Goal: Feedback & Contribution: Leave review/rating

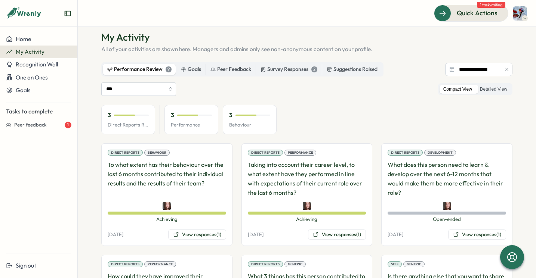
scroll to position [17, 0]
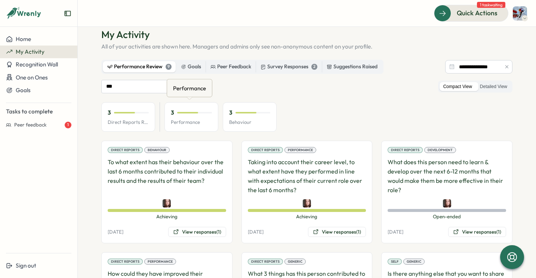
click at [181, 120] on p "Performance" at bounding box center [191, 122] width 41 height 7
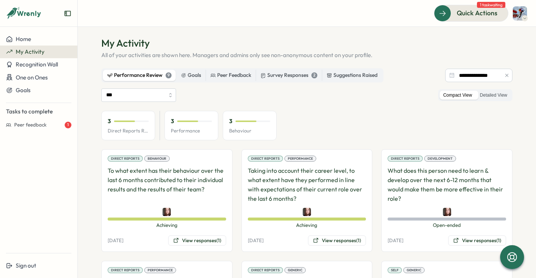
scroll to position [0, 0]
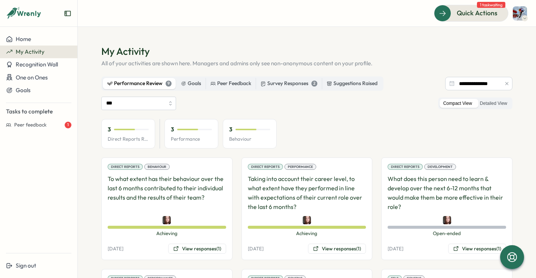
click at [223, 127] on div "3 Behaviour" at bounding box center [250, 134] width 54 height 30
click at [194, 134] on div "3 Performance" at bounding box center [191, 134] width 54 height 30
click at [183, 129] on div at bounding box center [187, 129] width 21 height 1
click at [188, 129] on div at bounding box center [187, 129] width 21 height 1
click at [195, 129] on div at bounding box center [187, 129] width 21 height 1
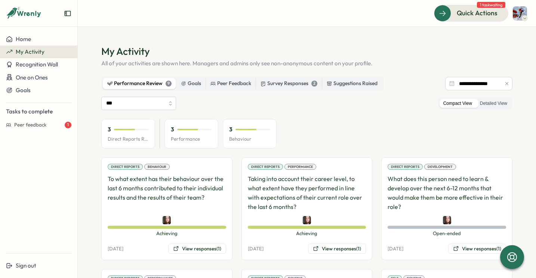
click at [200, 129] on div at bounding box center [194, 129] width 35 height 1
click at [219, 129] on div "3 Direct Reports Review Avg 3 Performance 3 Behaviour" at bounding box center [188, 134] width 175 height 30
click at [168, 84] on div "9" at bounding box center [168, 84] width 6 height 6
click at [499, 103] on label "Detailed View" at bounding box center [493, 103] width 35 height 9
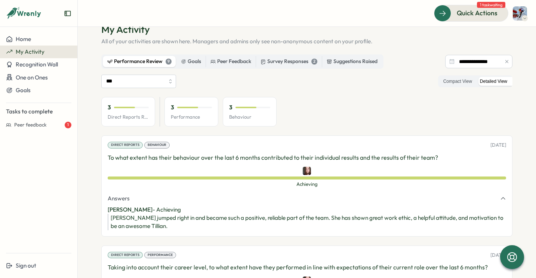
scroll to position [22, 0]
click at [450, 84] on label "Compact View" at bounding box center [457, 81] width 36 height 9
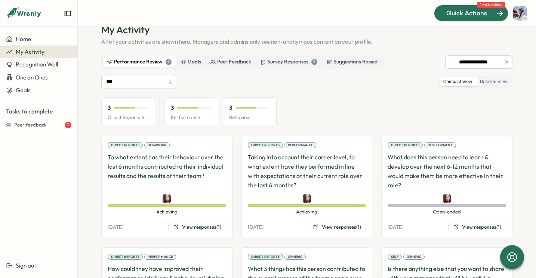
click at [478, 12] on span "Quick Actions" at bounding box center [466, 13] width 41 height 10
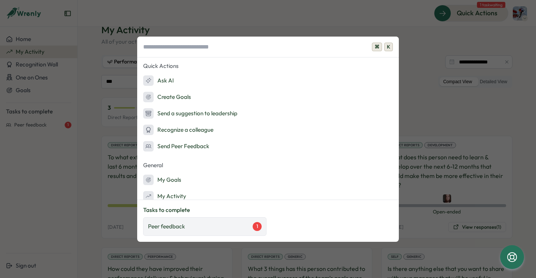
click at [195, 229] on div "Peer feedback 1" at bounding box center [205, 226] width 114 height 9
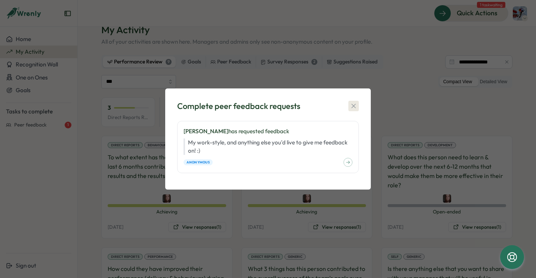
click at [351, 103] on icon "button" at bounding box center [353, 105] width 7 height 7
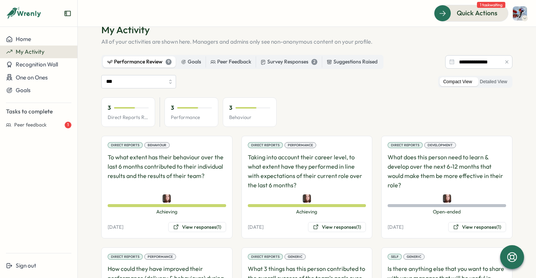
scroll to position [64, 0]
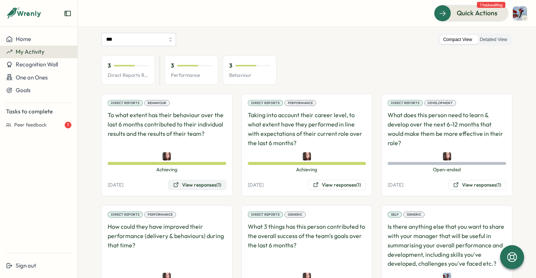
click at [209, 180] on button "View responses (1)" at bounding box center [197, 185] width 58 height 10
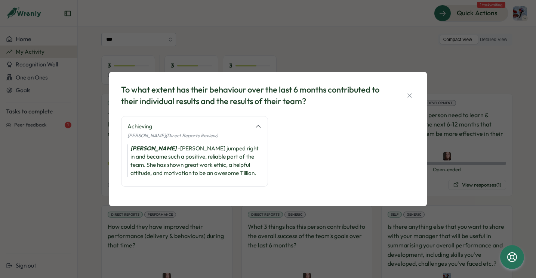
click at [413, 81] on div "To what extent has their behaviour over the last 6 months contributed to their …" at bounding box center [268, 139] width 300 height 116
click at [413, 85] on div "To what extent has their behaviour over the last 6 months contributed to their …" at bounding box center [268, 95] width 294 height 23
click at [412, 87] on div "To what extent has their behaviour over the last 6 months contributed to their …" at bounding box center [268, 95] width 294 height 23
click at [412, 88] on div "To what extent has their behaviour over the last 6 months contributed to their …" at bounding box center [268, 95] width 294 height 23
click at [411, 92] on button "button" at bounding box center [409, 95] width 10 height 10
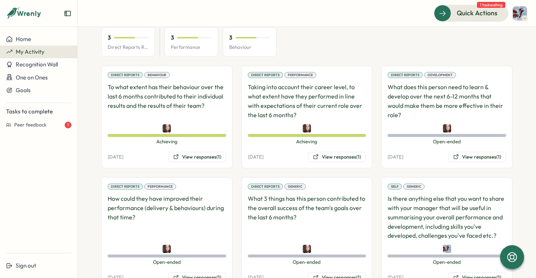
scroll to position [132, 0]
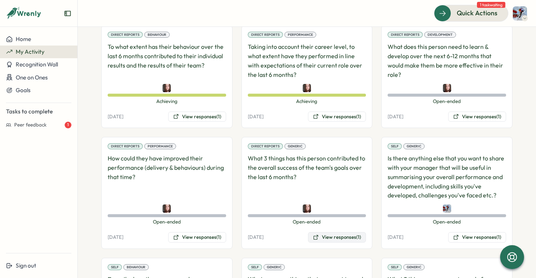
click at [332, 236] on button "View responses (1)" at bounding box center [337, 237] width 58 height 10
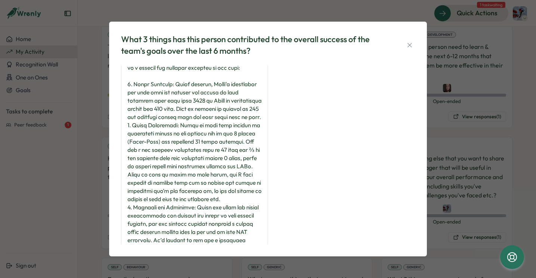
scroll to position [29, 0]
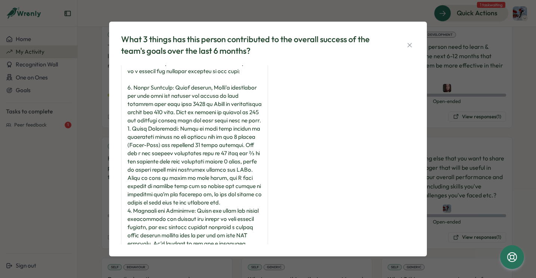
click at [408, 39] on div "What 3 things has this person contributed to the overall success of the team's …" at bounding box center [268, 45] width 294 height 23
click at [410, 43] on icon "button" at bounding box center [409, 44] width 7 height 7
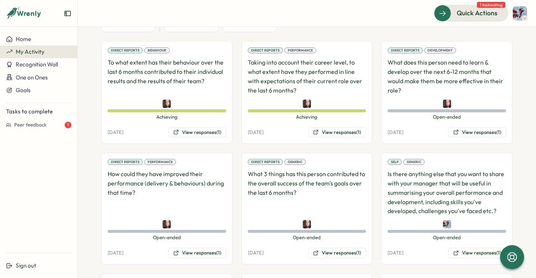
scroll to position [68, 0]
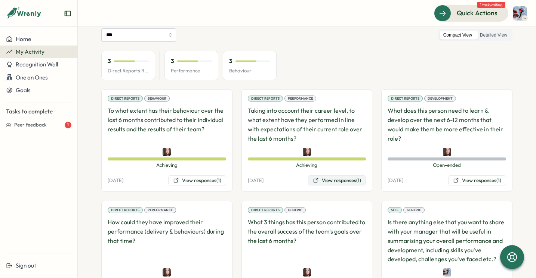
click at [330, 179] on button "View responses (1)" at bounding box center [337, 181] width 58 height 10
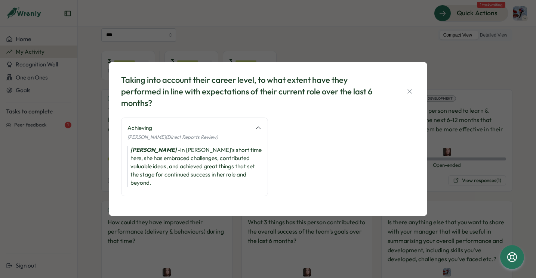
click at [422, 77] on div "Taking into account their career level, to what extent have they performed in l…" at bounding box center [268, 139] width 318 height 154
click at [415, 87] on div "Taking into account their career level, to what extent have they performed in l…" at bounding box center [268, 139] width 300 height 136
click at [415, 90] on div "Taking into account their career level, to what extent have they performed in l…" at bounding box center [268, 139] width 300 height 136
click at [412, 95] on icon "button" at bounding box center [409, 91] width 7 height 7
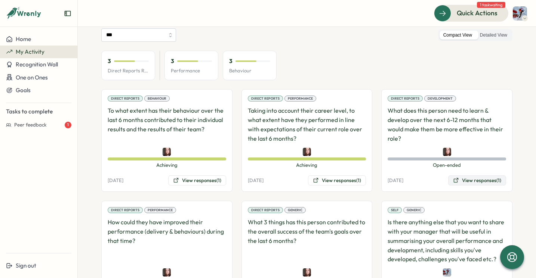
click at [484, 182] on button "View responses (1)" at bounding box center [477, 181] width 58 height 10
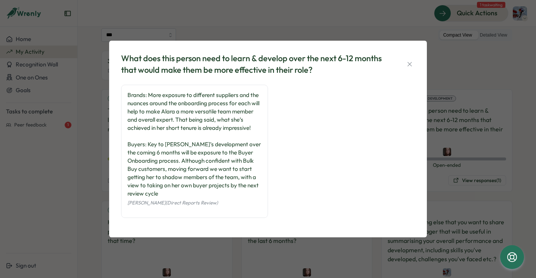
click at [417, 58] on div "What does this person need to learn & develop over the next 6-12 months that wo…" at bounding box center [268, 139] width 300 height 179
click at [412, 62] on icon "button" at bounding box center [409, 64] width 7 height 7
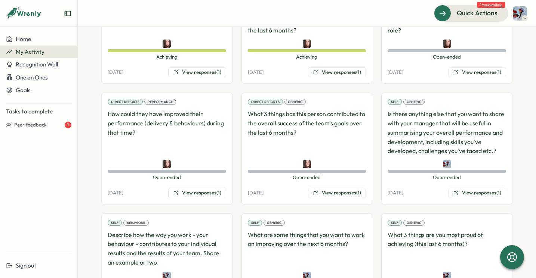
scroll to position [180, 0]
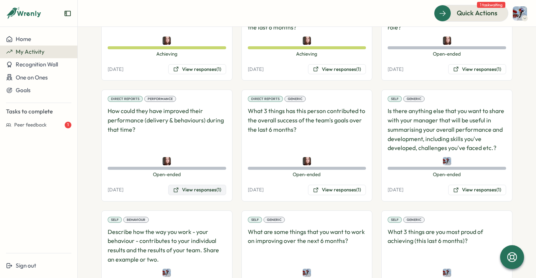
click at [202, 188] on button "View responses (1)" at bounding box center [197, 190] width 58 height 10
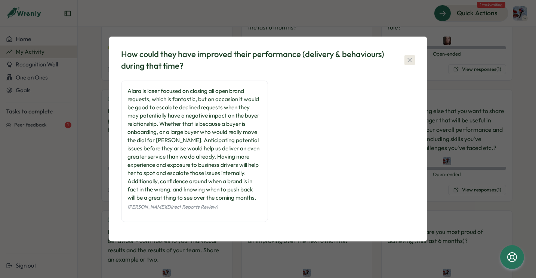
click at [412, 60] on icon "button" at bounding box center [409, 59] width 7 height 7
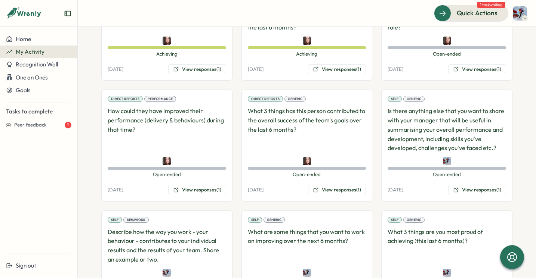
scroll to position [185, 0]
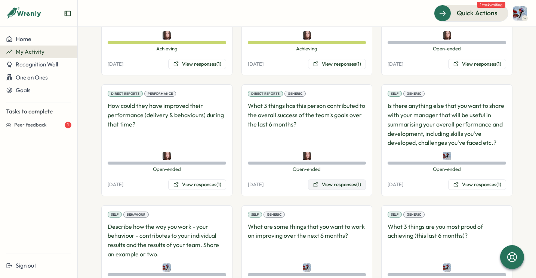
click at [327, 186] on button "View responses (1)" at bounding box center [337, 185] width 58 height 10
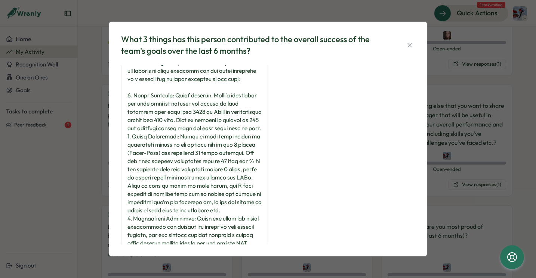
scroll to position [18, 0]
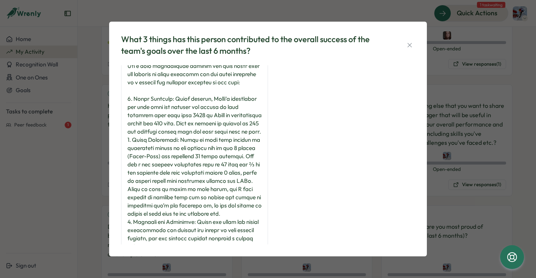
click at [445, 103] on div "What 3 things has this person contributed to the overall success of the team's …" at bounding box center [268, 139] width 536 height 278
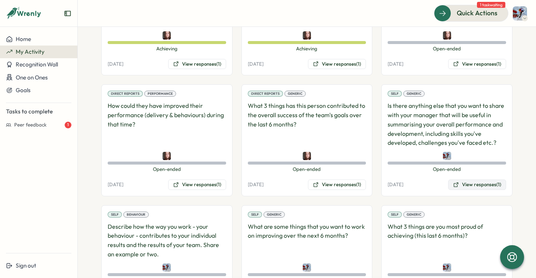
click at [478, 188] on button "View responses (1)" at bounding box center [477, 185] width 58 height 10
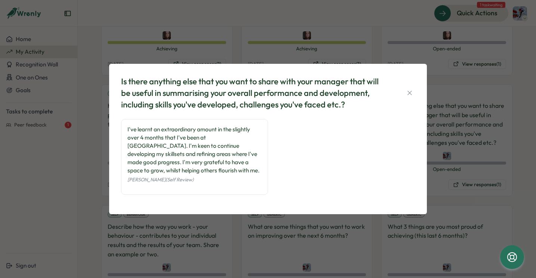
click at [425, 187] on div "Is there anything else that you want to share with your manager that will be us…" at bounding box center [268, 139] width 318 height 151
click at [449, 182] on div "Is there anything else that you want to share with your manager that will be us…" at bounding box center [268, 139] width 536 height 278
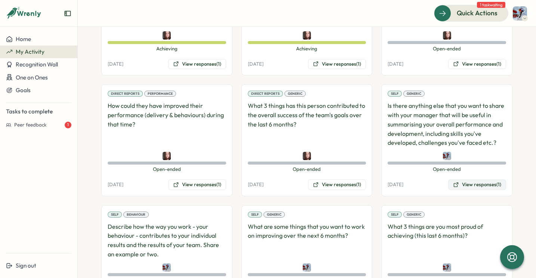
scroll to position [232, 0]
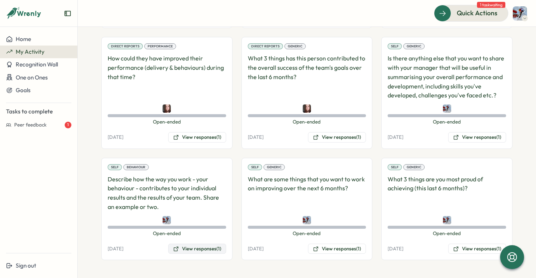
click at [198, 250] on button "View responses (1)" at bounding box center [197, 249] width 58 height 10
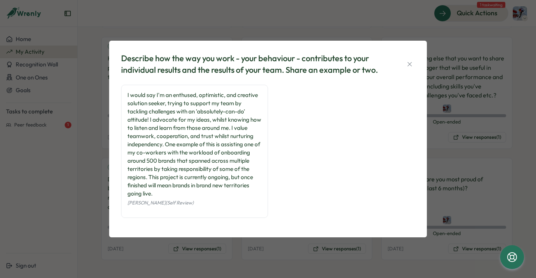
click at [429, 118] on div "Describe how the way you work - your behaviour - contributes to your individual…" at bounding box center [268, 139] width 536 height 278
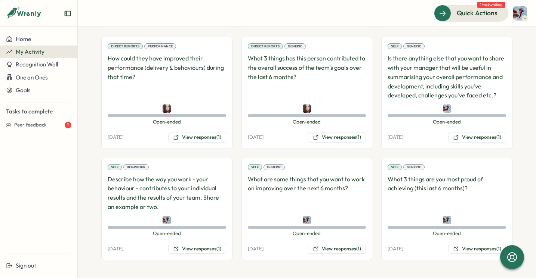
click at [457, 118] on div "Open-ended Open-ended" at bounding box center [446, 114] width 118 height 19
click at [326, 245] on button "View responses (1)" at bounding box center [337, 249] width 58 height 10
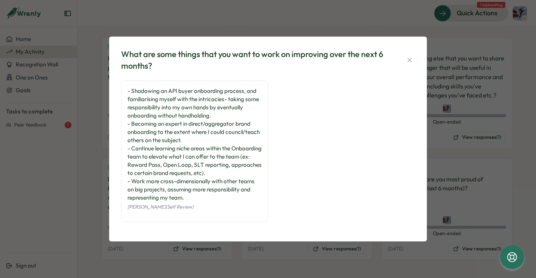
click at [464, 161] on div "What are some things that you want to work on improving over the next 6 months?…" at bounding box center [268, 139] width 536 height 278
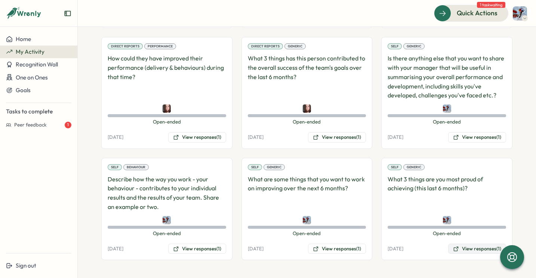
click at [462, 247] on button "View responses (1)" at bounding box center [477, 249] width 58 height 10
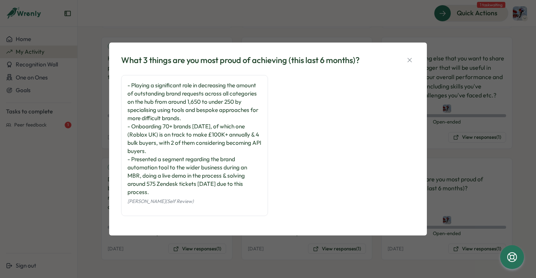
click at [480, 130] on div "What 3 things are you most proud of achieving (this last 6 months)? - Playing a…" at bounding box center [268, 139] width 536 height 278
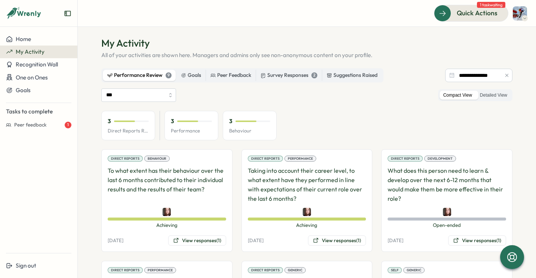
scroll to position [0, 0]
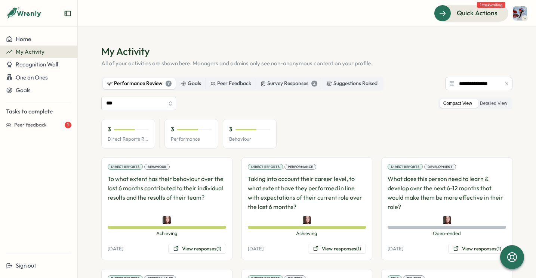
click at [245, 137] on p "Behaviour" at bounding box center [249, 139] width 41 height 7
click at [186, 86] on div "Goals" at bounding box center [191, 84] width 20 height 8
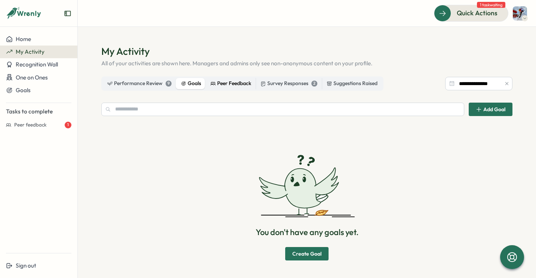
click at [227, 86] on div "Peer Feedback" at bounding box center [230, 84] width 41 height 8
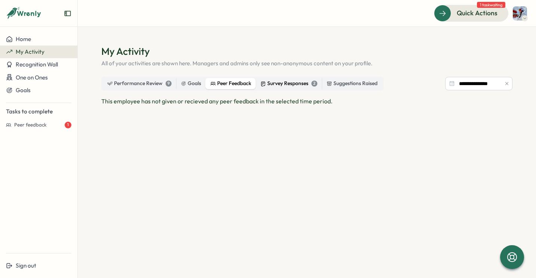
click at [275, 84] on div "Survey Responses 2" at bounding box center [288, 84] width 57 height 8
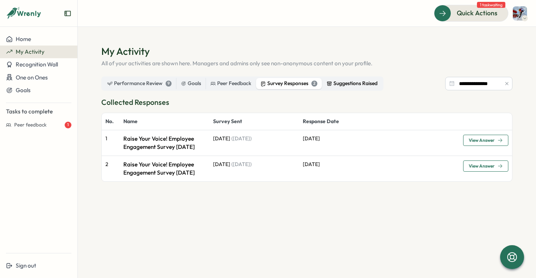
click at [349, 84] on div "Suggestions Raised" at bounding box center [351, 84] width 51 height 8
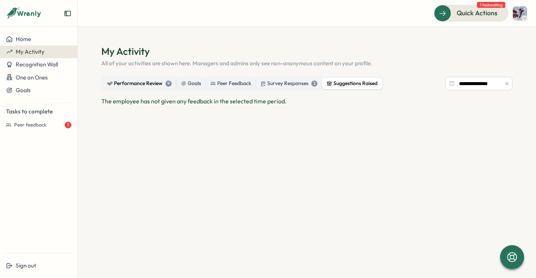
click at [137, 81] on div "Performance Review 9" at bounding box center [139, 84] width 64 height 8
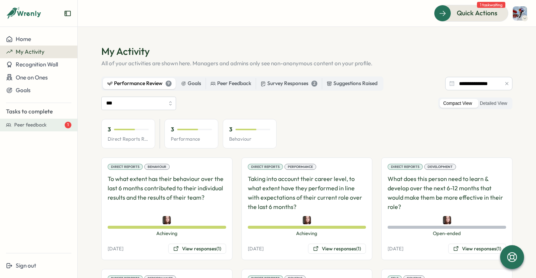
click at [49, 121] on button "Peer feedback 1" at bounding box center [38, 125] width 77 height 13
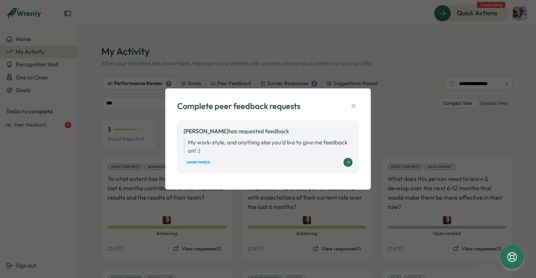
click at [196, 156] on div "Bradley Jones has requested feedback My work-style, and anything else you'd liv…" at bounding box center [268, 147] width 182 height 52
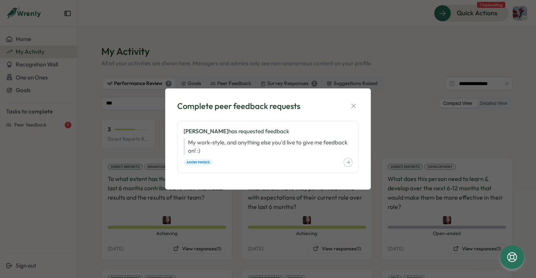
click at [362, 100] on div "Complete peer feedback requests Bradley Jones has requested feedback My work-st…" at bounding box center [267, 139] width 205 height 101
click at [354, 105] on icon "button" at bounding box center [353, 106] width 4 height 4
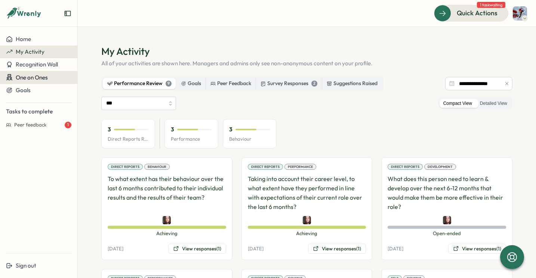
click at [40, 79] on span "One on Ones" at bounding box center [32, 77] width 32 height 7
click at [39, 75] on span "One on Ones" at bounding box center [32, 77] width 32 height 7
click at [89, 75] on section "**********" at bounding box center [307, 152] width 458 height 251
click at [51, 77] on div "One on Ones" at bounding box center [38, 77] width 65 height 7
click at [96, 77] on div "Meetings" at bounding box center [90, 78] width 23 height 8
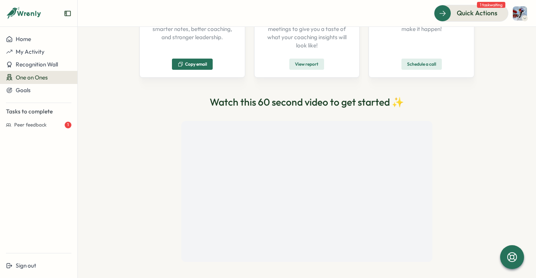
scroll to position [143, 0]
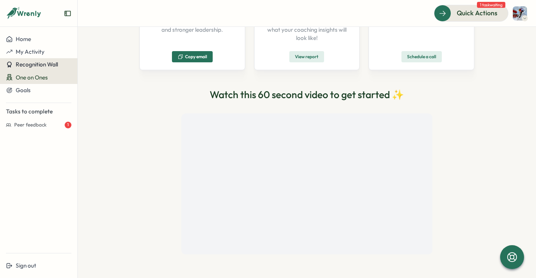
click at [49, 65] on span "Recognition Wall" at bounding box center [37, 64] width 42 height 7
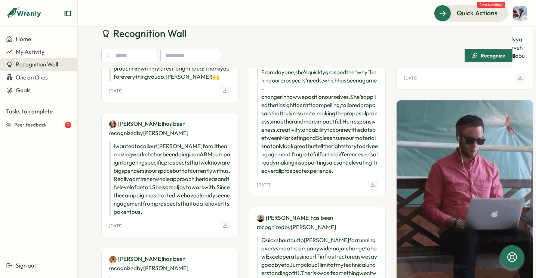
scroll to position [214, 0]
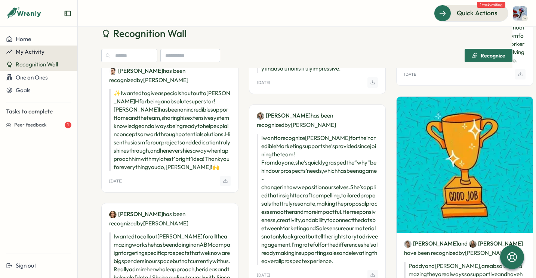
click at [27, 50] on span "My Activity" at bounding box center [30, 51] width 29 height 7
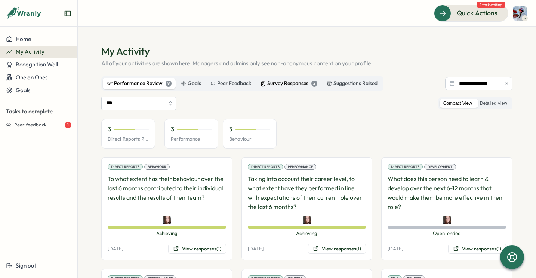
click at [276, 87] on div "Survey Responses 2" at bounding box center [288, 84] width 57 height 8
